Goal: Task Accomplishment & Management: Manage account settings

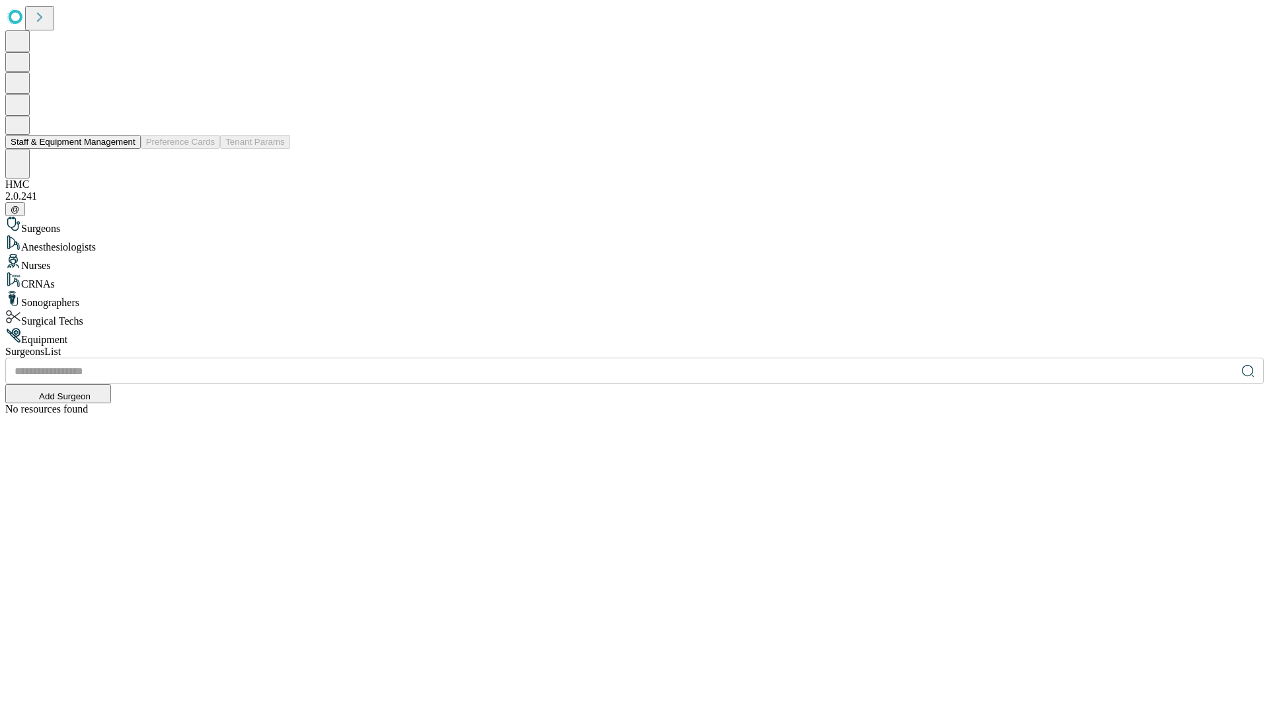
click at [126, 149] on button "Staff & Equipment Management" at bounding box center [73, 142] width 136 height 14
